Goal: Task Accomplishment & Management: Manage account settings

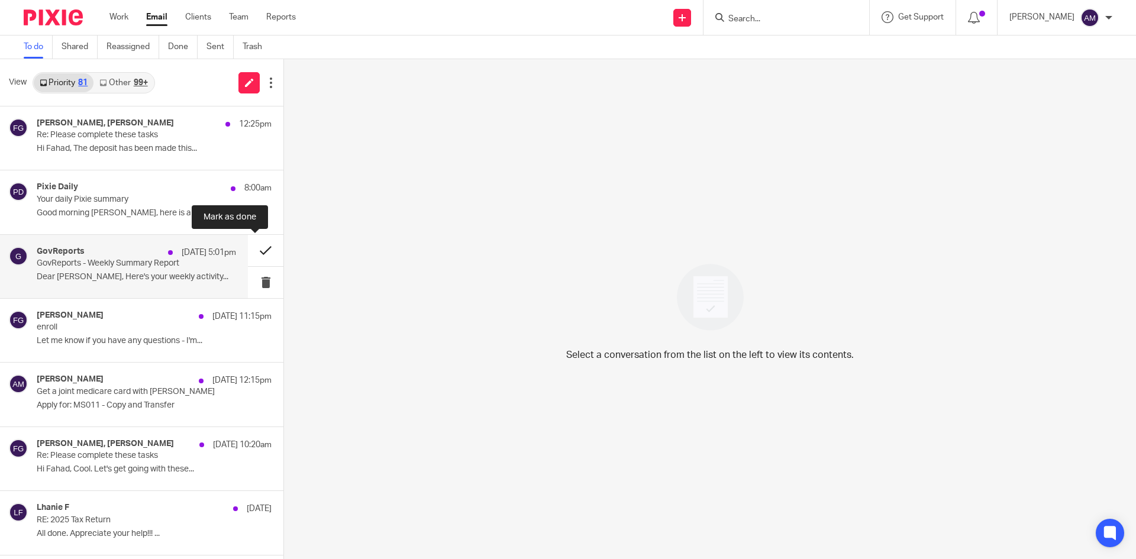
click at [250, 254] on button at bounding box center [266, 250] width 36 height 31
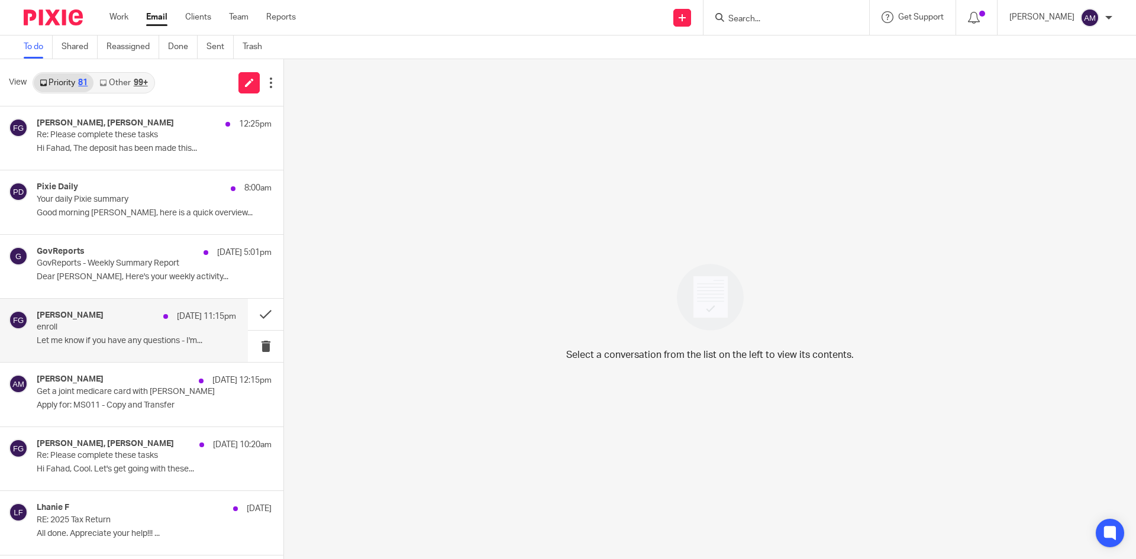
click at [83, 346] on p "Let me know if you have any questions - I'm..." at bounding box center [136, 341] width 199 height 10
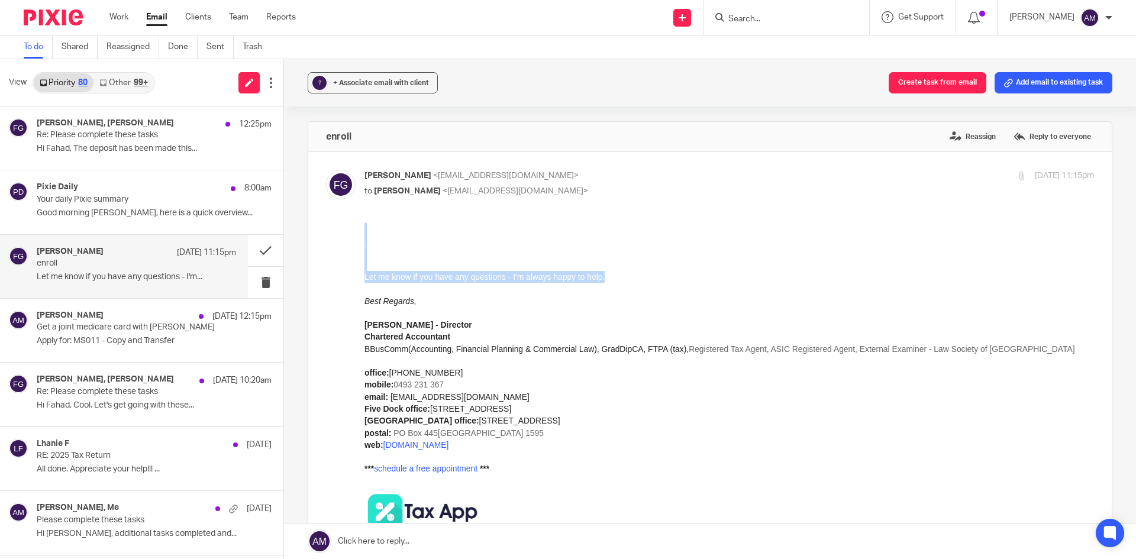
drag, startPoint x: 629, startPoint y: 663, endPoint x: 660, endPoint y: 276, distance: 388.4
click at [660, 276] on div "Let me know if you have any questions - I'm always happy to help. Best Regards,…" at bounding box center [730, 467] width 730 height 488
click at [660, 276] on div "Let me know if you have any questions - I'm always happy to help." at bounding box center [730, 277] width 730 height 12
click at [1015, 130] on label "Reply to everyone" at bounding box center [1052, 137] width 83 height 18
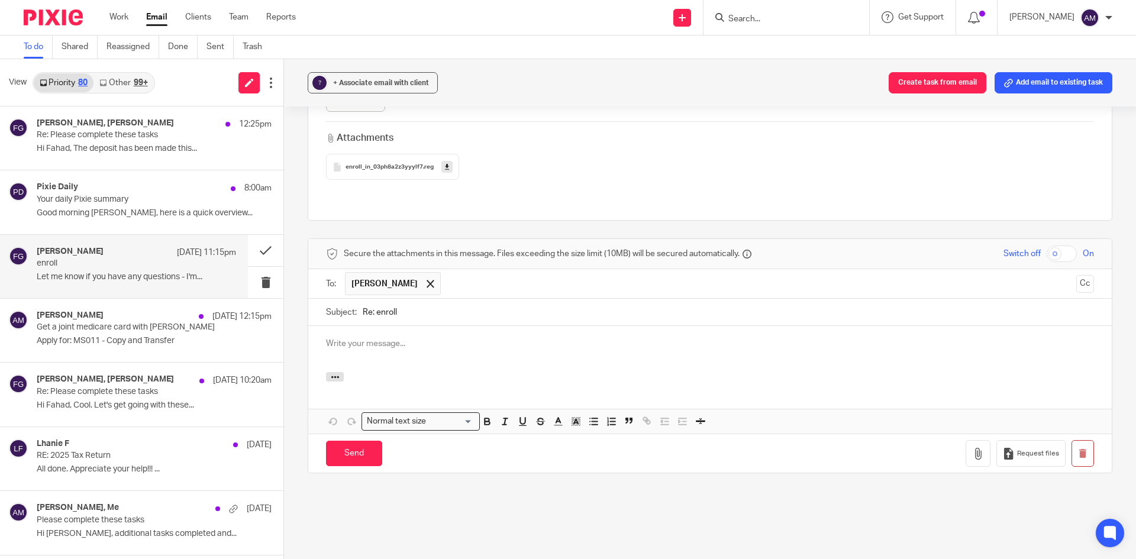
click at [407, 338] on p at bounding box center [710, 344] width 768 height 12
click at [336, 441] on input "Send" at bounding box center [354, 453] width 56 height 25
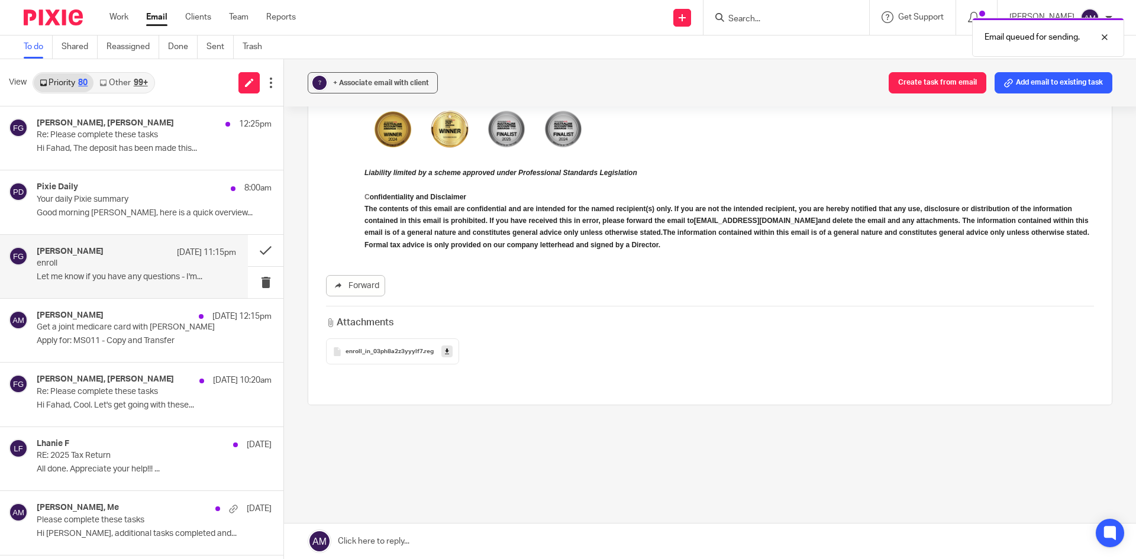
scroll to position [438, 0]
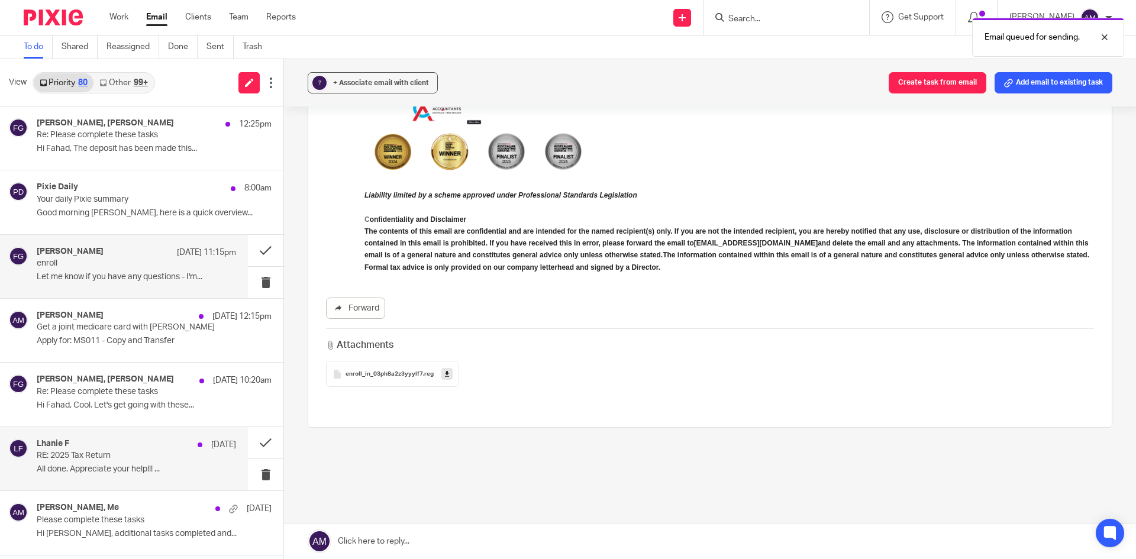
click at [156, 452] on p "RE: 2025 Tax Return" at bounding box center [117, 456] width 160 height 10
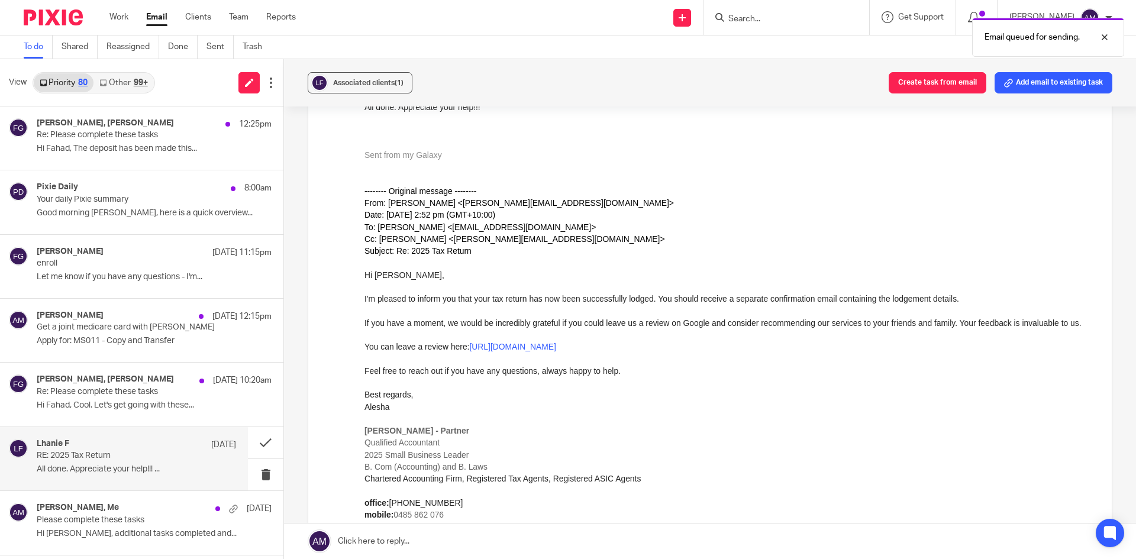
scroll to position [0, 0]
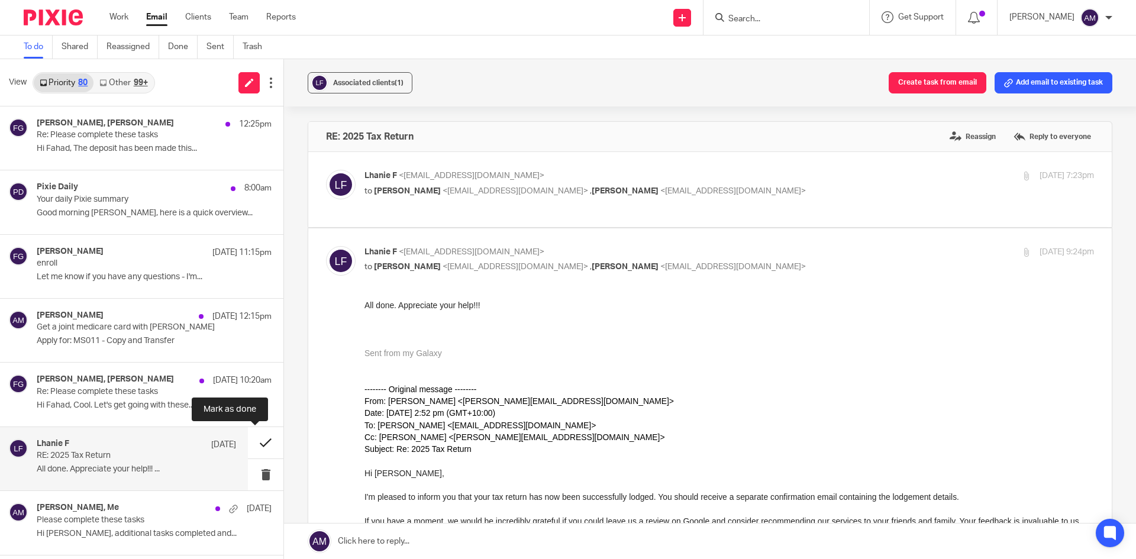
click at [268, 449] on button at bounding box center [266, 442] width 36 height 31
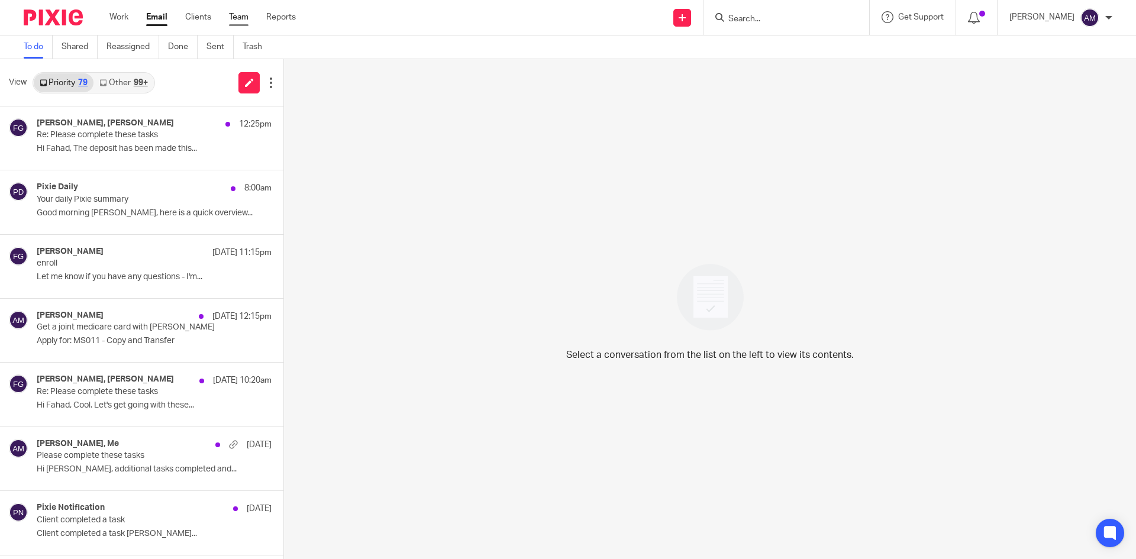
click at [230, 13] on link "Team" at bounding box center [239, 17] width 20 height 12
click at [206, 23] on link "Clients" at bounding box center [198, 17] width 26 height 12
click at [205, 21] on link "Clients" at bounding box center [198, 17] width 26 height 12
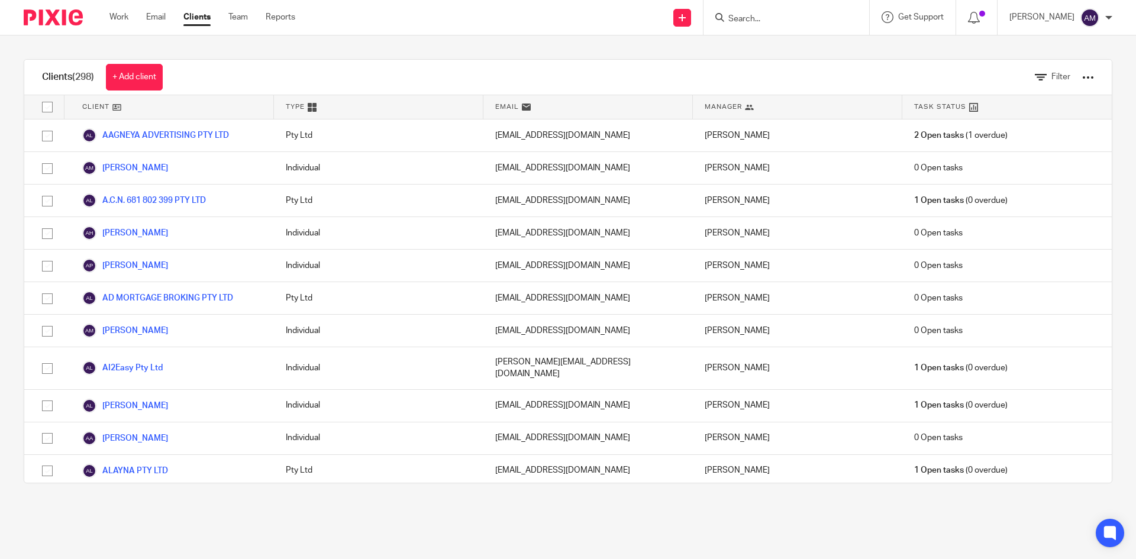
click at [763, 17] on input "Search" at bounding box center [780, 19] width 107 height 11
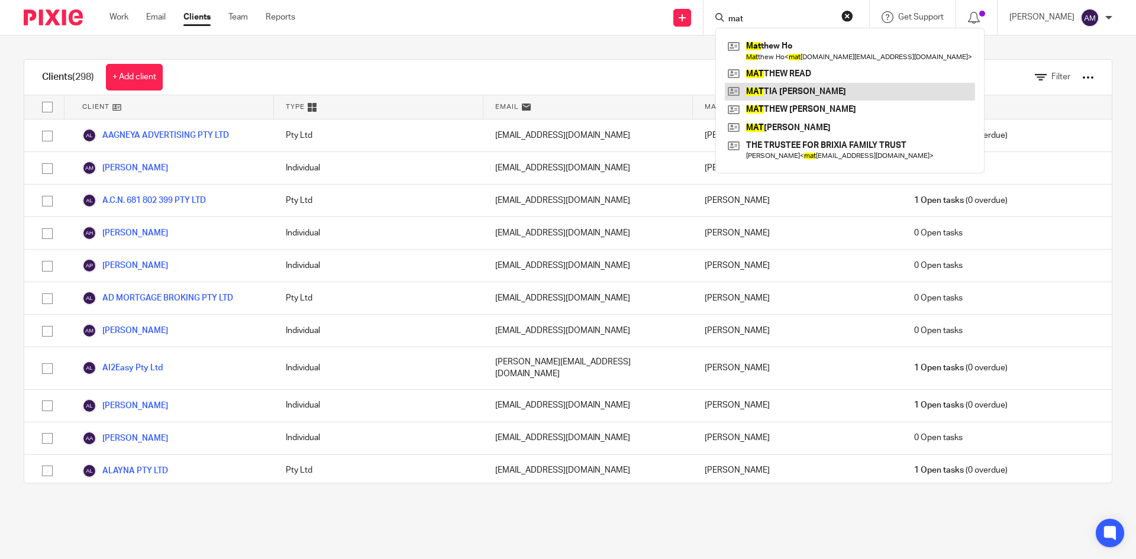
type input "mat"
click at [847, 94] on link at bounding box center [850, 92] width 250 height 18
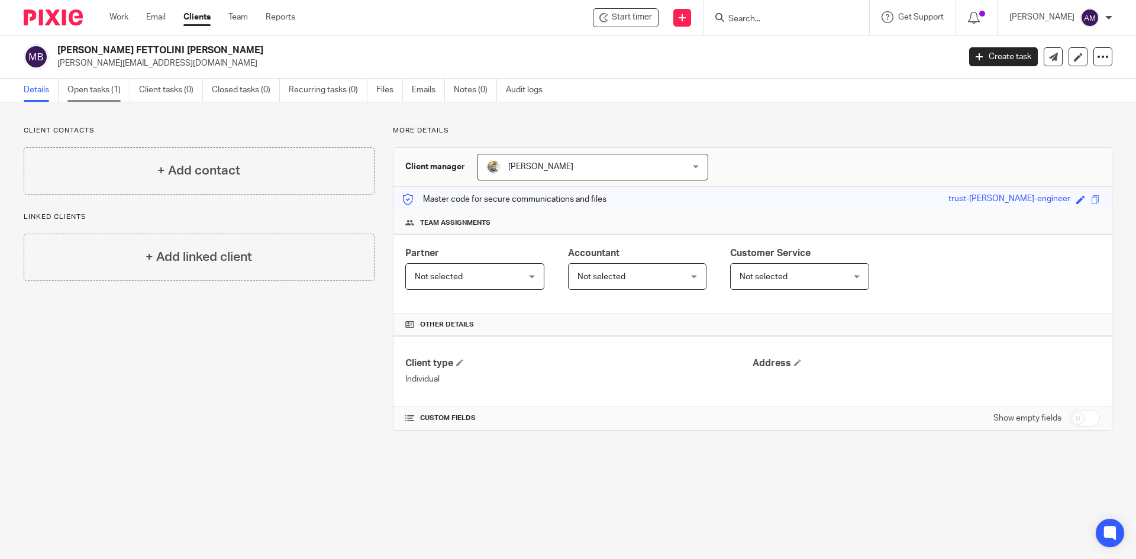
click at [106, 96] on link "Open tasks (1)" at bounding box center [98, 90] width 63 height 23
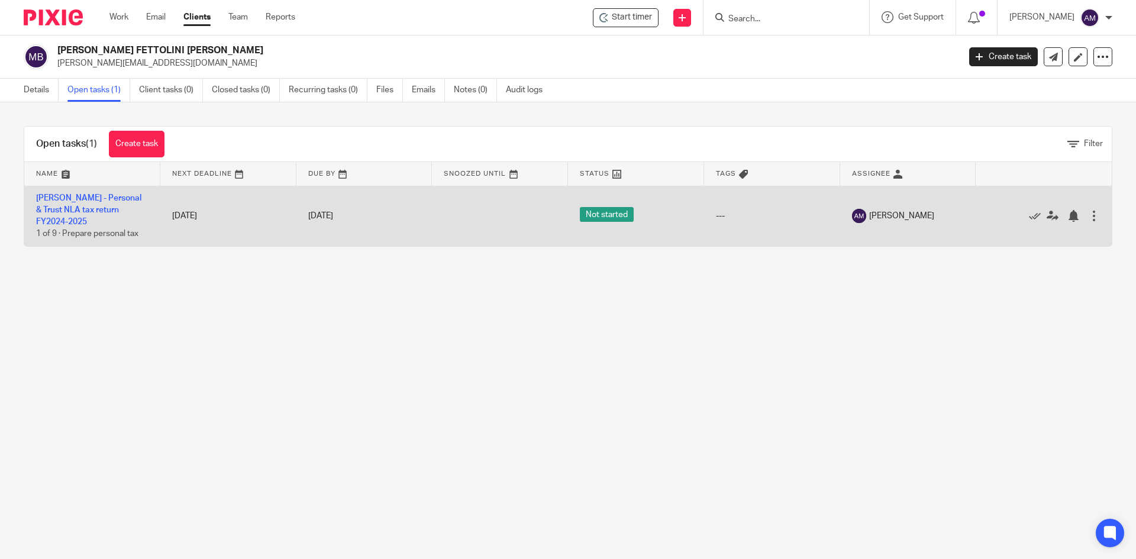
click at [616, 215] on span "Not started" at bounding box center [607, 214] width 54 height 15
click at [612, 216] on span "Not started" at bounding box center [607, 214] width 54 height 15
click at [1088, 214] on div at bounding box center [1094, 216] width 12 height 12
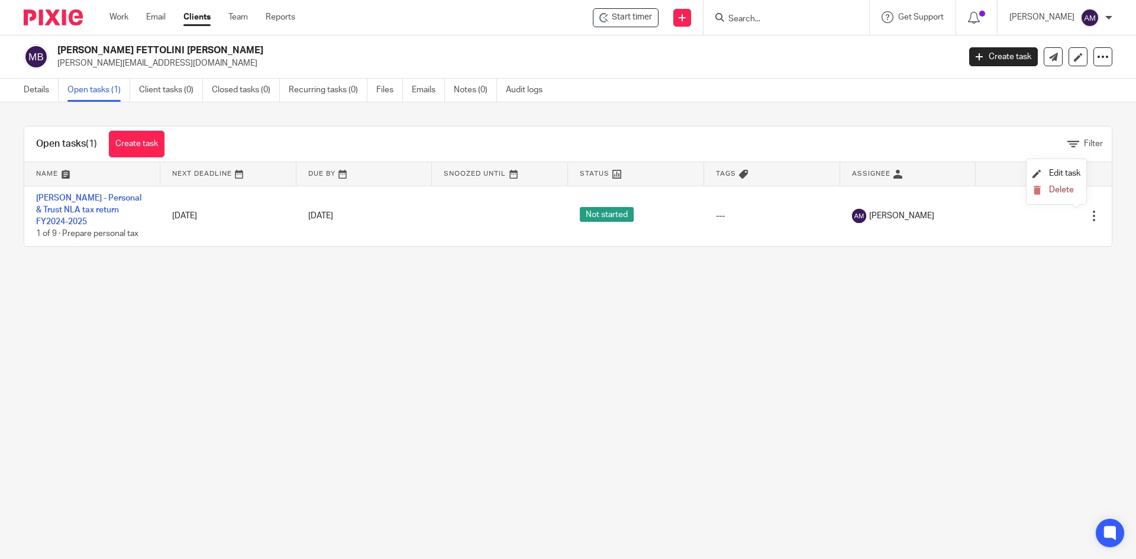
drag, startPoint x: 826, startPoint y: 366, endPoint x: 236, endPoint y: 311, distance: 592.6
click at [824, 366] on main "MATTIA FETTOLINI BIANCHETTI mattia.bianchettifettolini@gmail.com Create task Ex…" at bounding box center [568, 279] width 1136 height 559
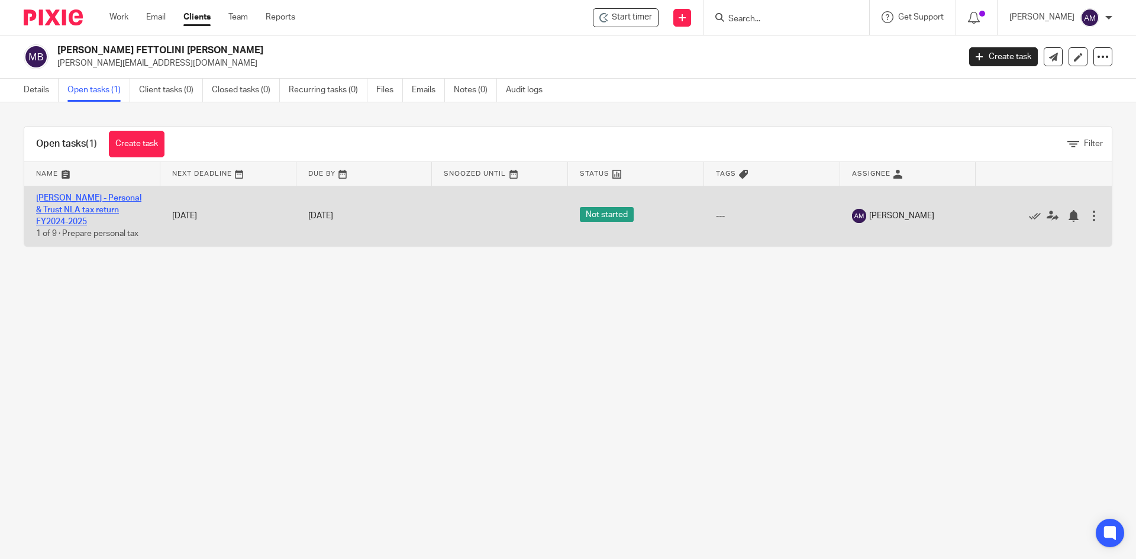
click at [93, 198] on link "Mattia Bianchetti - Personal & Trust NLA tax return FY2024-2025" at bounding box center [88, 210] width 105 height 33
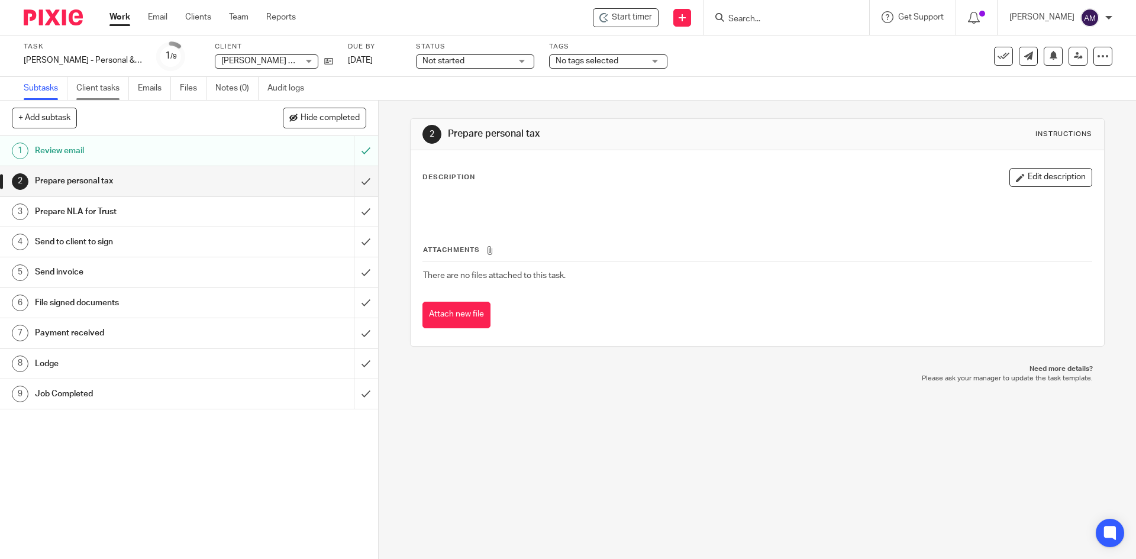
click at [107, 88] on link "Client tasks" at bounding box center [102, 88] width 53 height 23
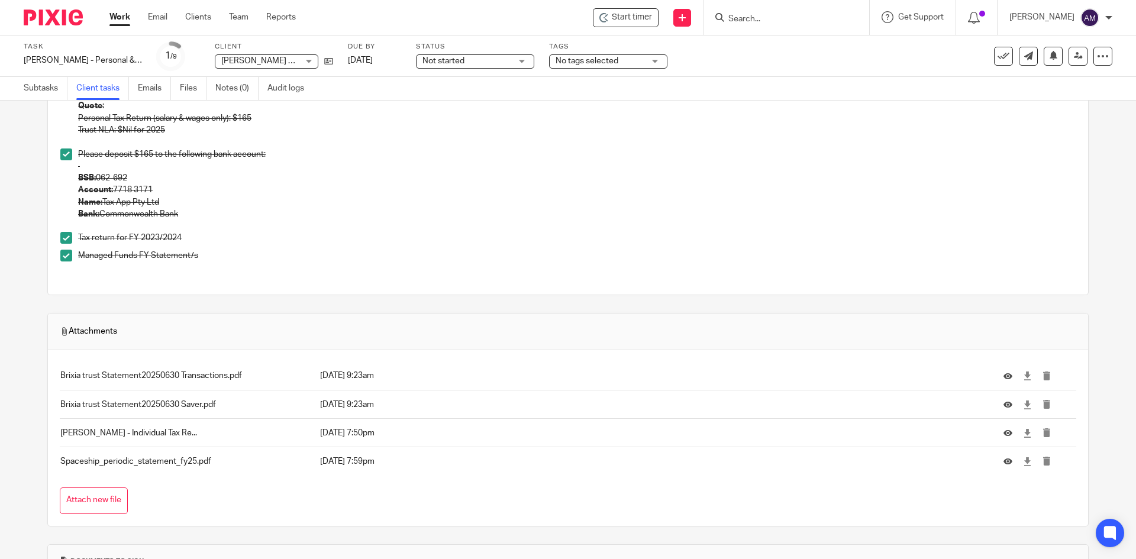
scroll to position [261, 0]
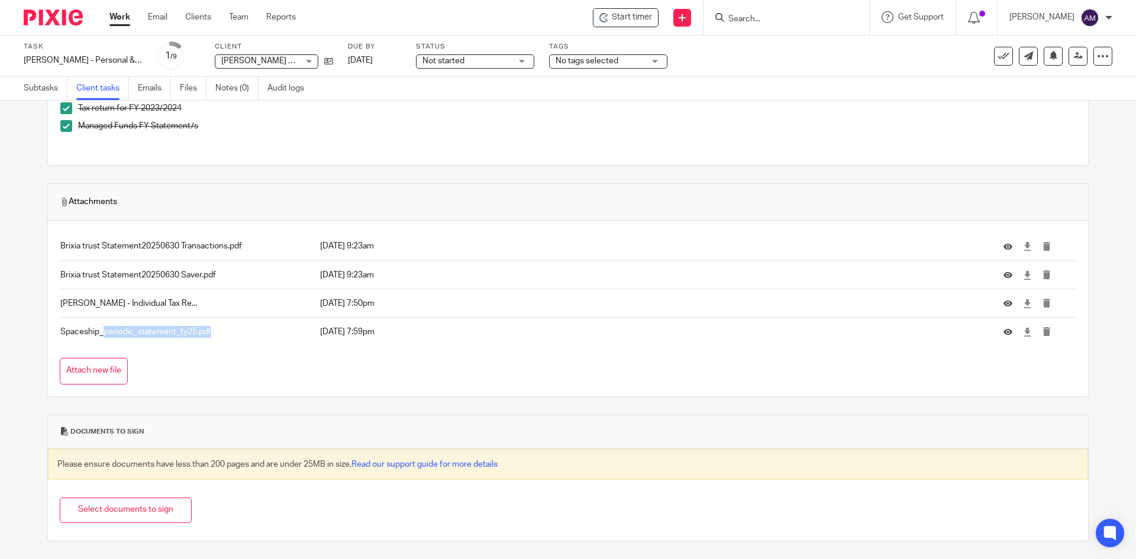
drag, startPoint x: 105, startPoint y: 337, endPoint x: 278, endPoint y: 337, distance: 172.8
click at [278, 337] on p "Spaceship_periodic_statement_fy25.pdf" at bounding box center [186, 332] width 253 height 12
drag, startPoint x: 59, startPoint y: 298, endPoint x: 279, endPoint y: 310, distance: 221.1
click at [279, 310] on td "[PERSON_NAME] - Individual Tax Re..." at bounding box center [187, 303] width 255 height 28
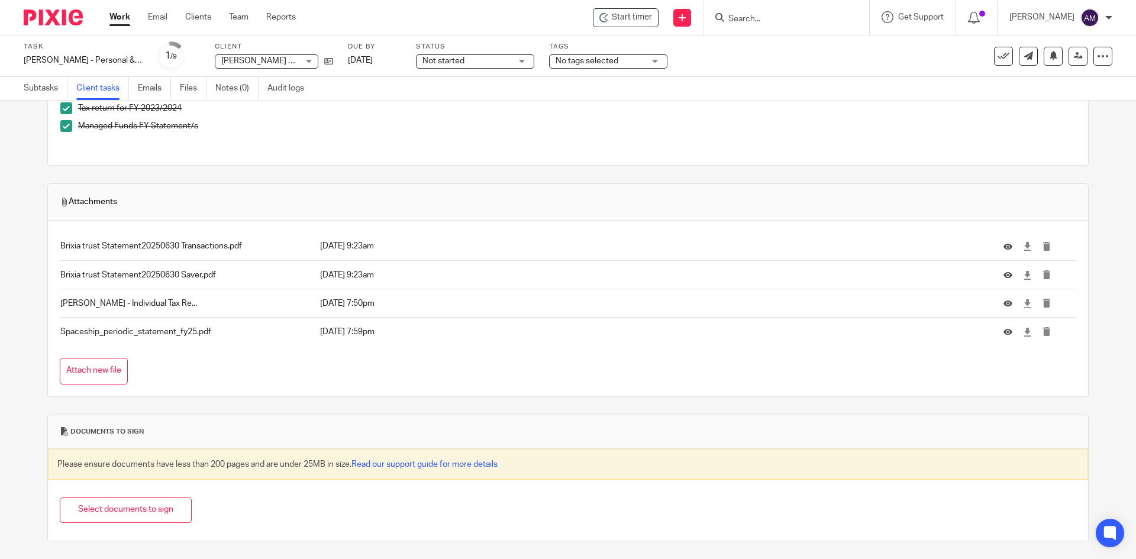
click at [279, 310] on td "[PERSON_NAME] - Individual Tax Re..." at bounding box center [187, 303] width 255 height 28
click at [1023, 334] on icon at bounding box center [1027, 332] width 9 height 9
drag, startPoint x: 54, startPoint y: 302, endPoint x: 223, endPoint y: 301, distance: 169.3
click at [223, 301] on div "Brixia trust Statement20250630 Transactions.pdf [DATE] 9:23am Brixia trust Stat…" at bounding box center [568, 309] width 1041 height 176
click at [236, 302] on p "[PERSON_NAME] - Individual Tax Re..." at bounding box center [186, 304] width 253 height 12
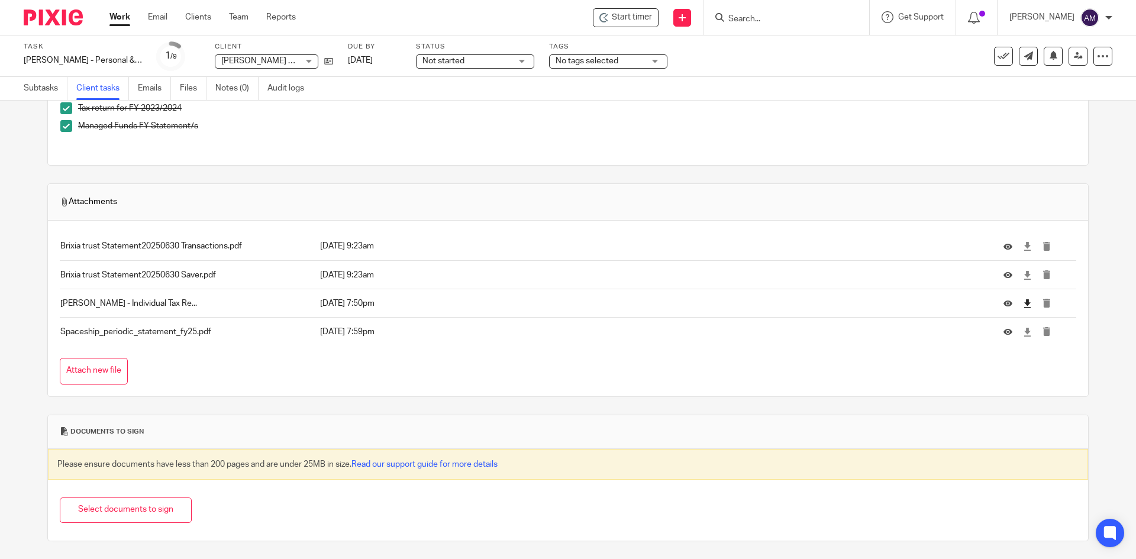
click at [1023, 304] on icon at bounding box center [1027, 303] width 9 height 9
click at [1023, 301] on icon at bounding box center [1027, 303] width 9 height 9
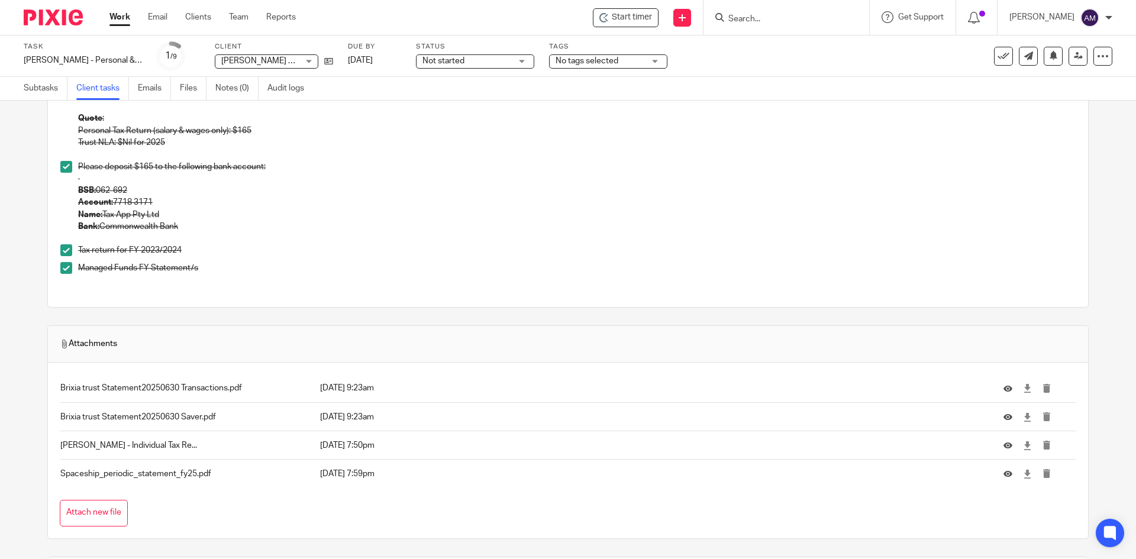
scroll to position [0, 0]
